Goal: Task Accomplishment & Management: Use online tool/utility

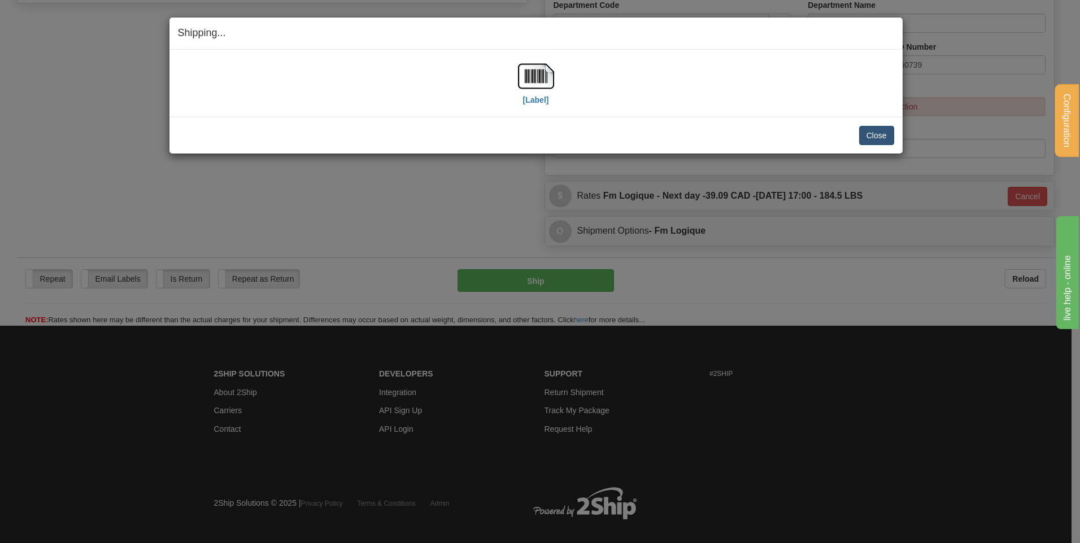
scroll to position [452, 0]
click at [888, 138] on button "Close" at bounding box center [876, 135] width 35 height 19
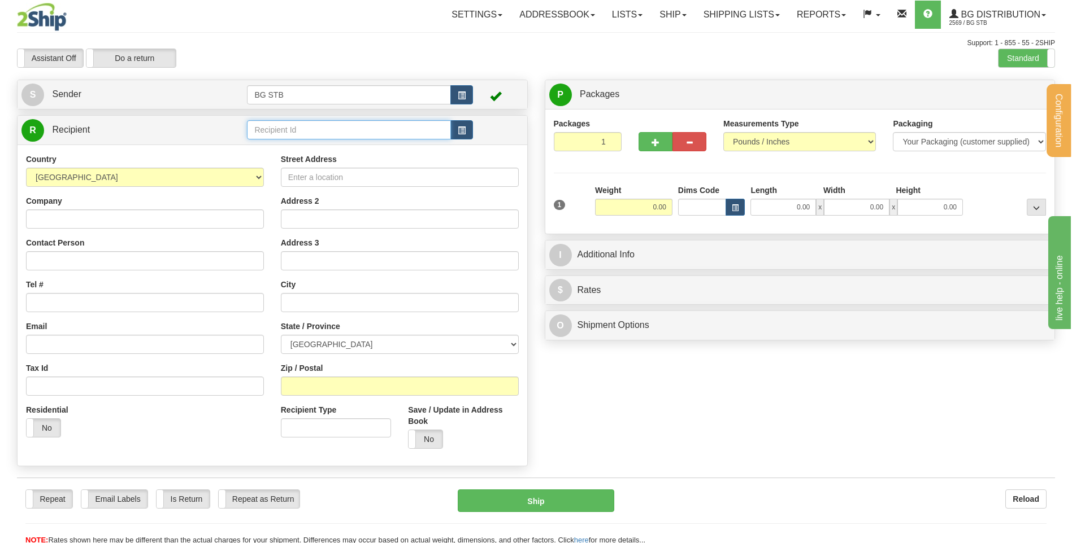
click at [325, 131] on input "text" at bounding box center [348, 129] width 203 height 19
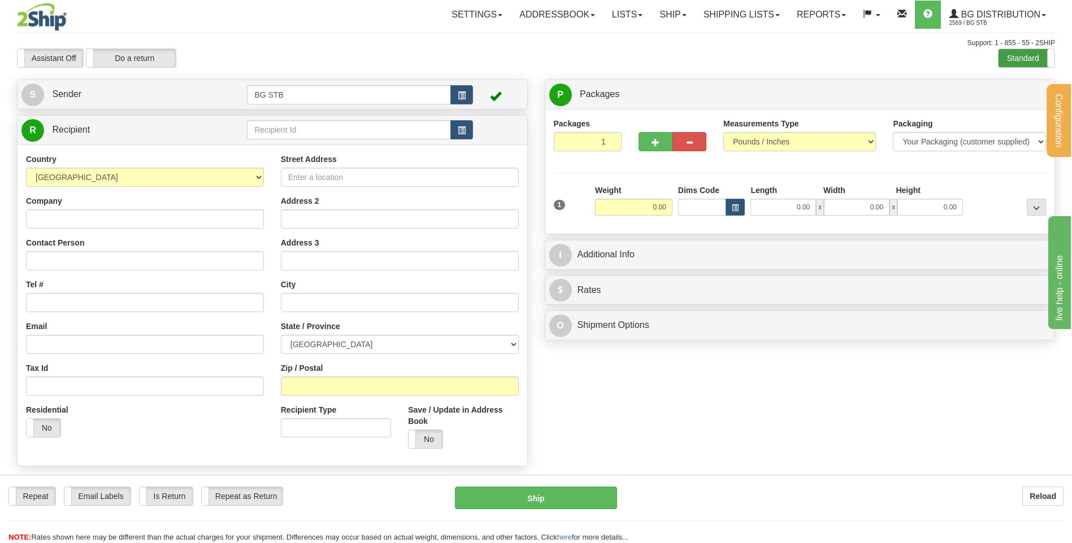
click at [1006, 56] on label "Standard" at bounding box center [1026, 58] width 56 height 18
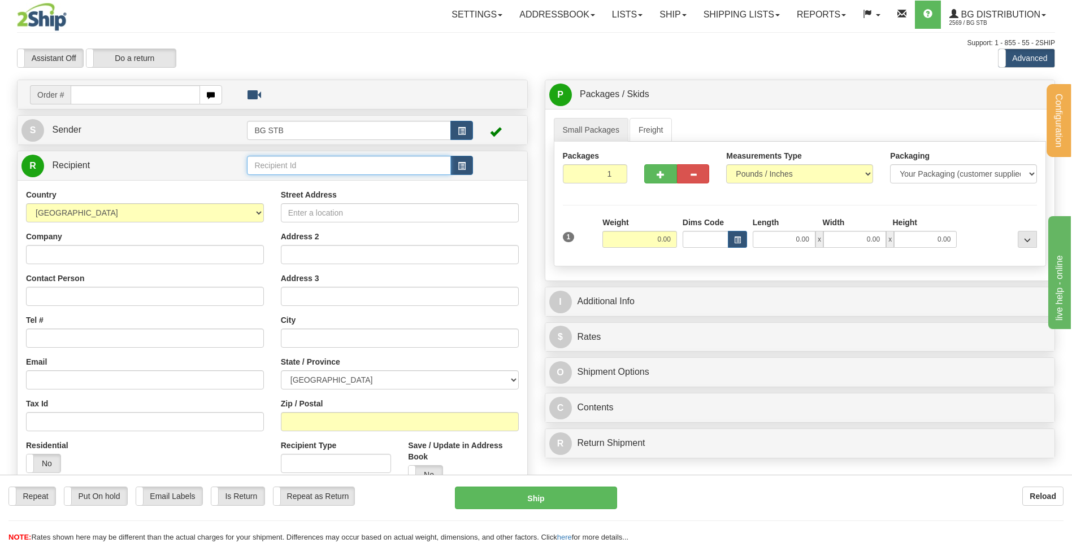
click at [374, 170] on input "text" at bounding box center [348, 165] width 203 height 19
type input "BG WIN"
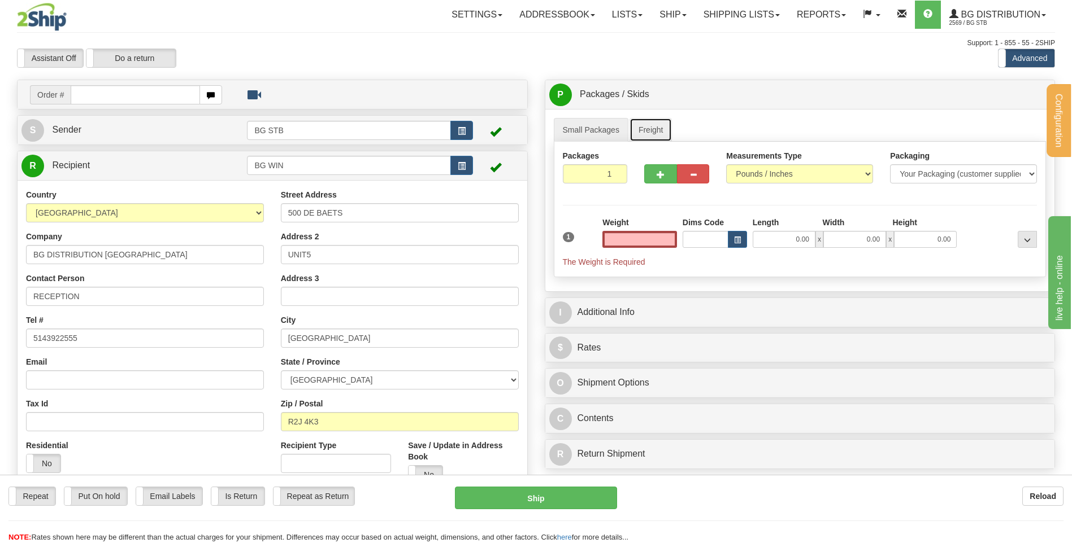
type input "0.00"
click at [635, 126] on link "Freight" at bounding box center [650, 130] width 43 height 24
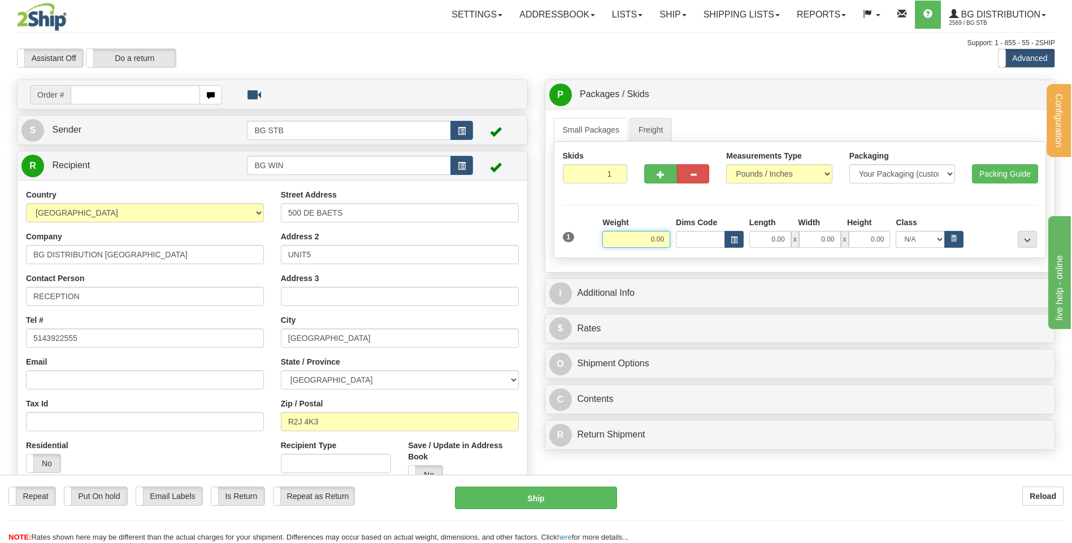
click at [646, 237] on input "0.00" at bounding box center [636, 239] width 68 height 17
type input "0.00"
